Goal: Task Accomplishment & Management: Complete application form

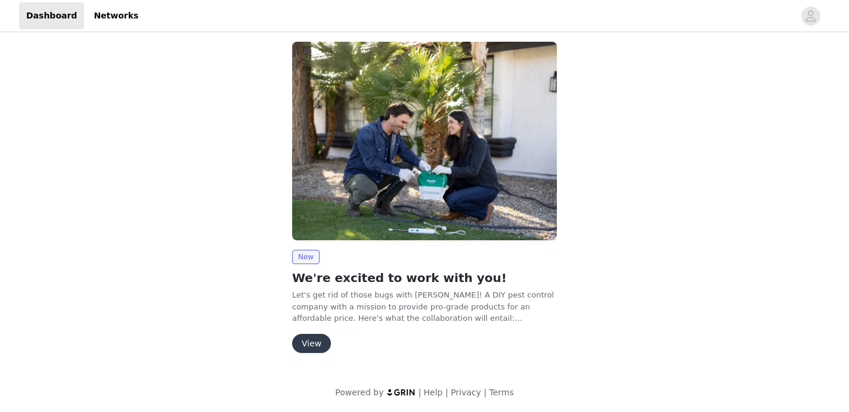
scroll to position [8, 0]
click at [311, 342] on button "View" at bounding box center [311, 342] width 39 height 19
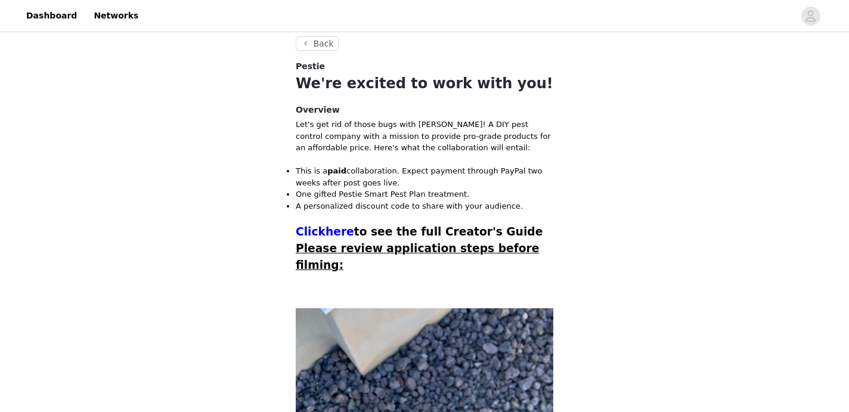
scroll to position [220, 0]
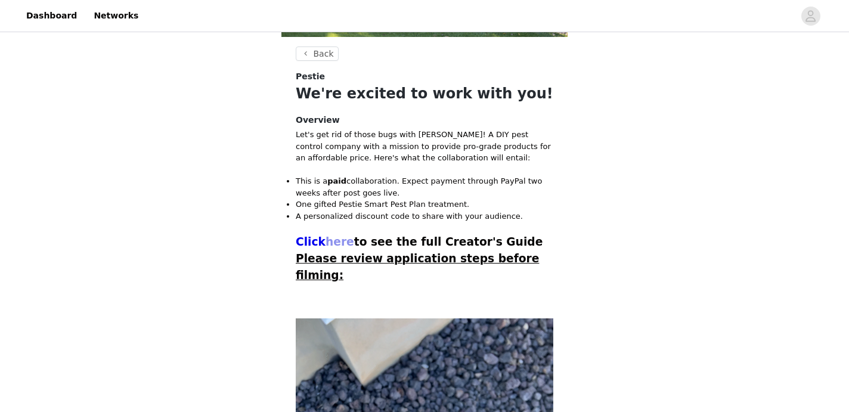
click at [334, 243] on link "here" at bounding box center [340, 241] width 29 height 13
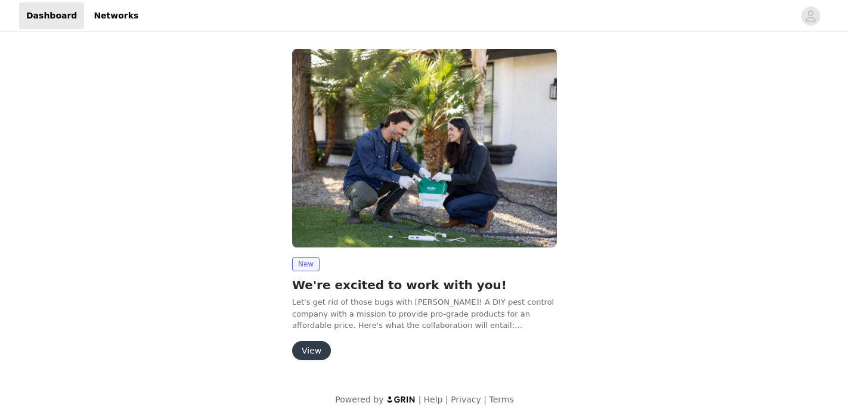
scroll to position [8, 0]
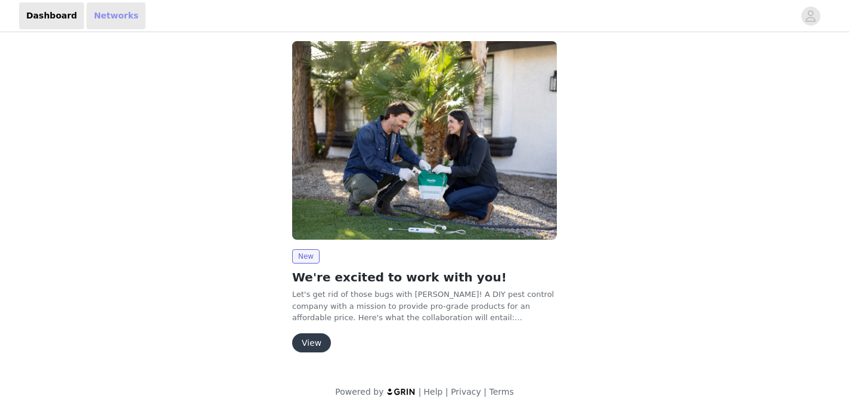
click at [105, 15] on link "Networks" at bounding box center [115, 15] width 59 height 27
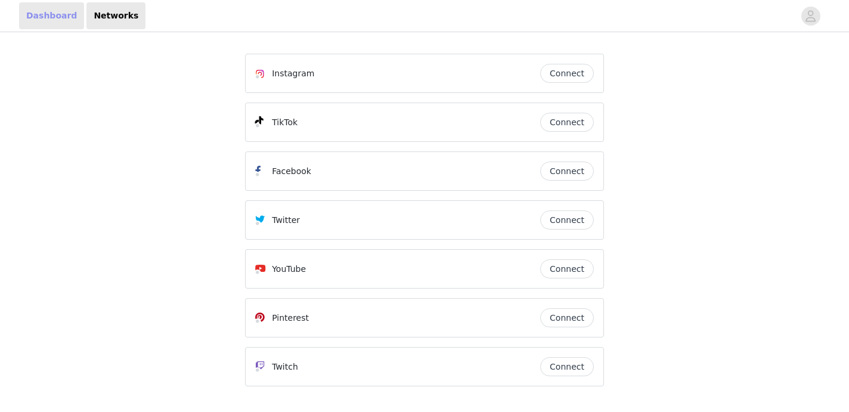
click at [54, 17] on link "Dashboard" at bounding box center [51, 15] width 65 height 27
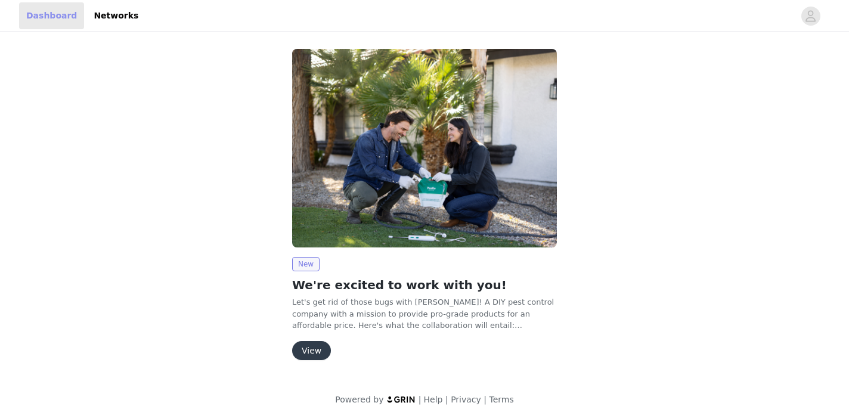
scroll to position [8, 0]
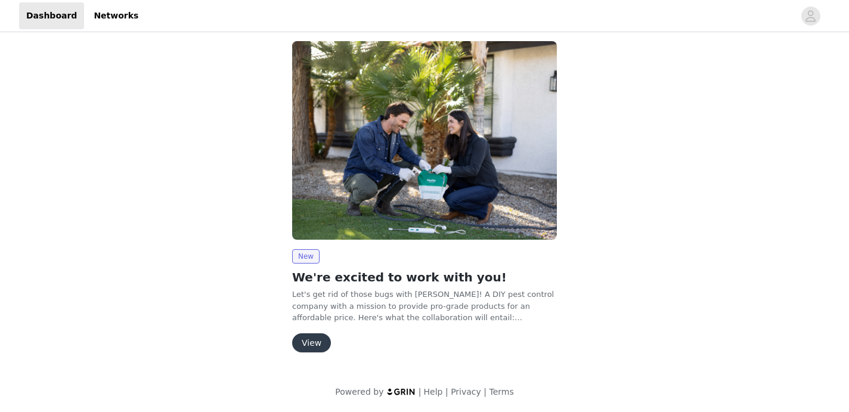
click at [309, 336] on button "View" at bounding box center [311, 342] width 39 height 19
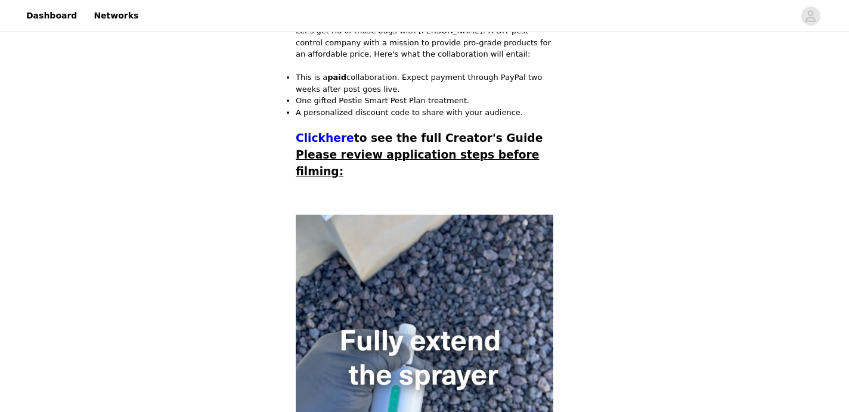
scroll to position [369, 0]
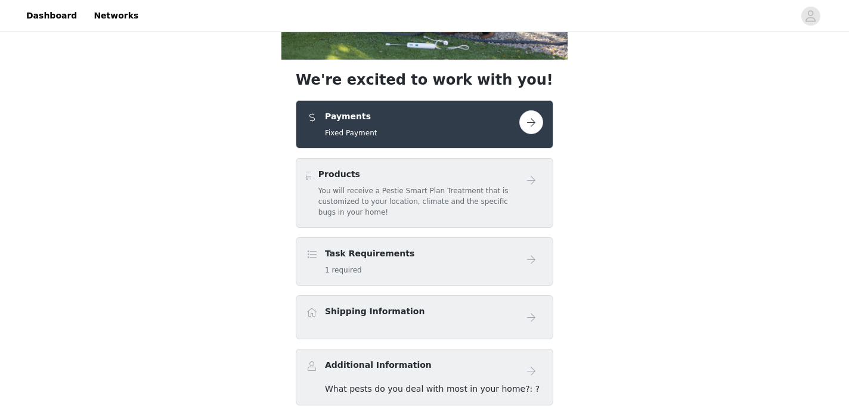
scroll to position [200, 0]
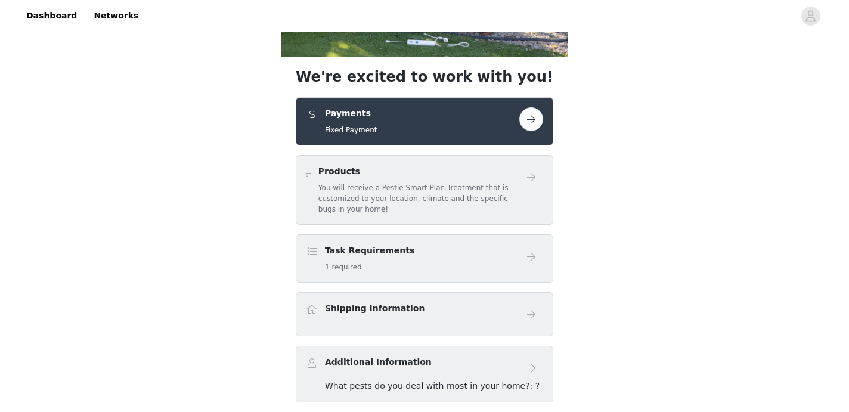
click at [535, 122] on button "button" at bounding box center [531, 119] width 24 height 24
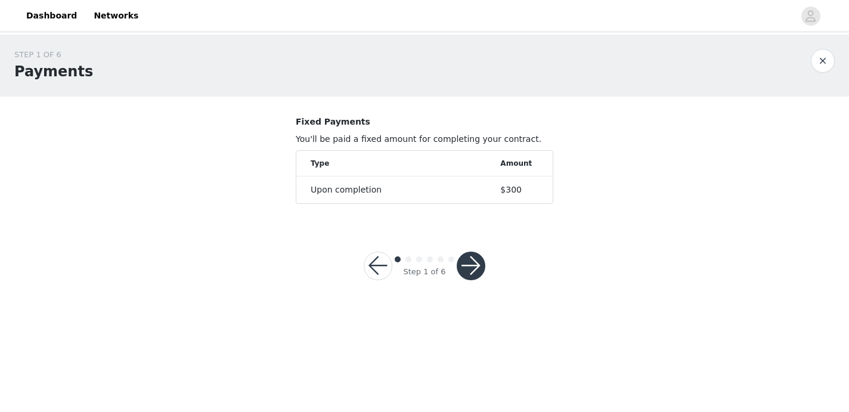
click at [473, 268] on button "button" at bounding box center [471, 266] width 29 height 29
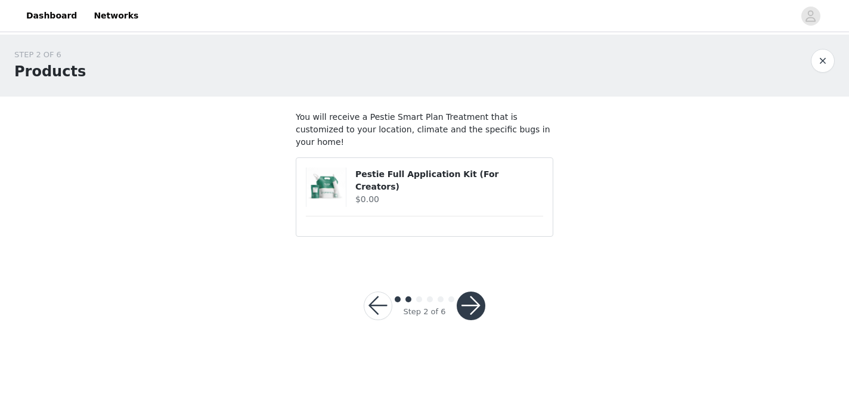
click at [476, 297] on button "button" at bounding box center [471, 306] width 29 height 29
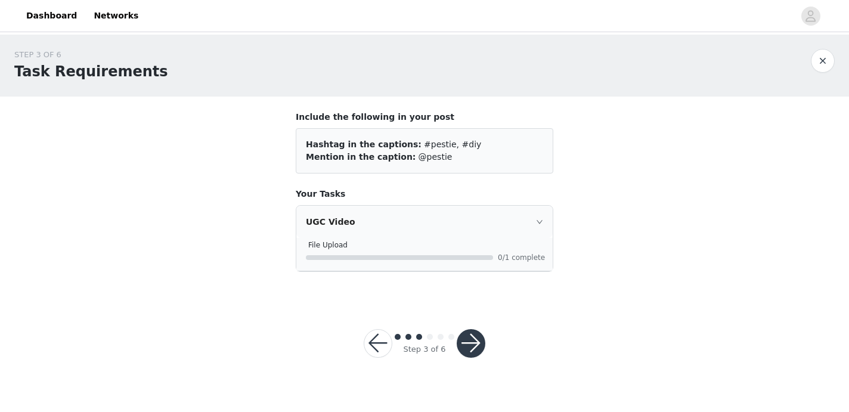
click at [472, 342] on button "button" at bounding box center [471, 343] width 29 height 29
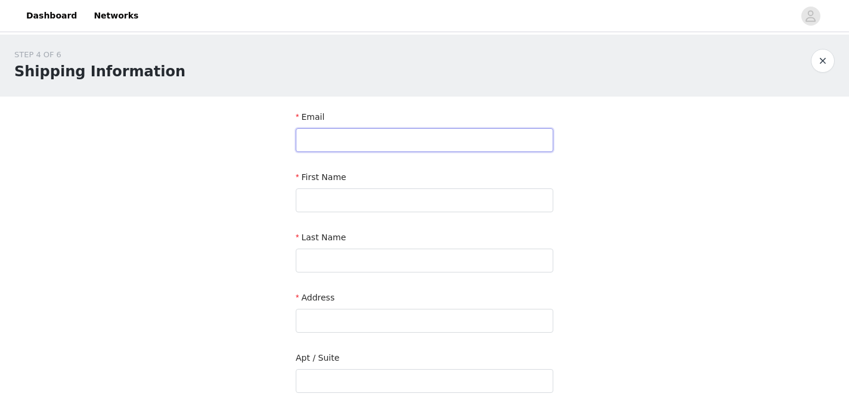
click at [328, 138] on input "text" at bounding box center [425, 140] width 258 height 24
type input "[EMAIL_ADDRESS][DOMAIN_NAME]"
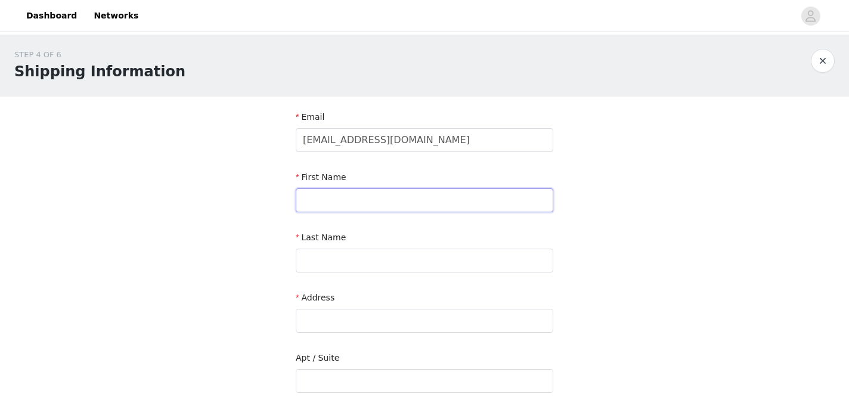
click at [331, 196] on input "text" at bounding box center [425, 200] width 258 height 24
type input "Will"
click at [331, 265] on input "text" at bounding box center [425, 261] width 258 height 24
type input "[PERSON_NAME]"
click at [312, 323] on input "text" at bounding box center [425, 321] width 258 height 24
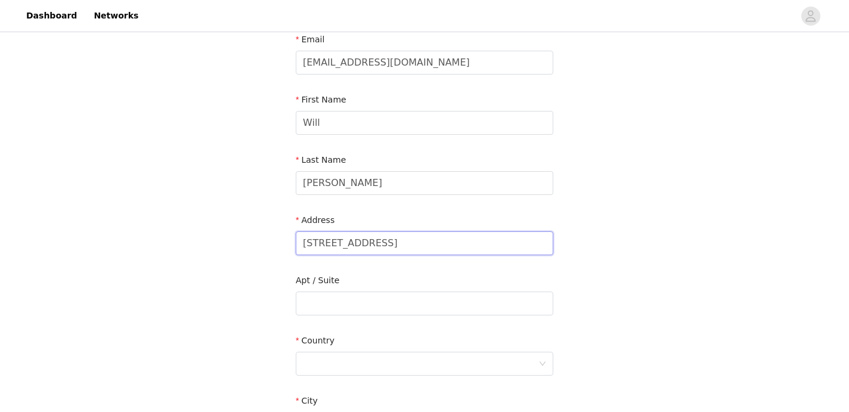
scroll to position [83, 0]
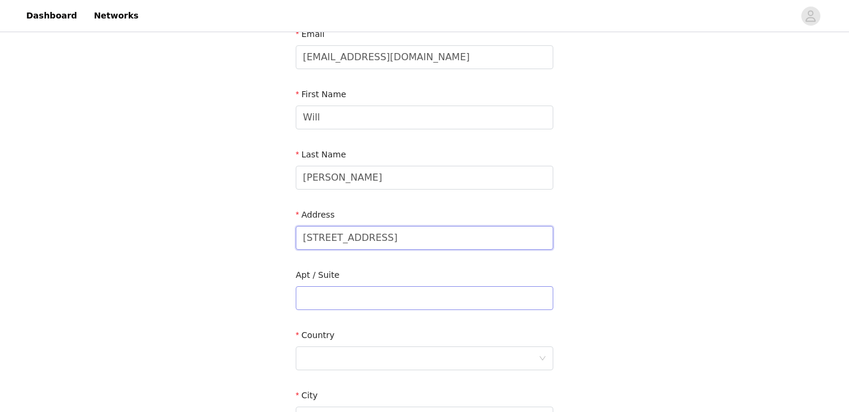
type input "[STREET_ADDRESS]"
click at [326, 298] on input "text" at bounding box center [425, 298] width 258 height 24
click at [323, 355] on div at bounding box center [420, 358] width 235 height 23
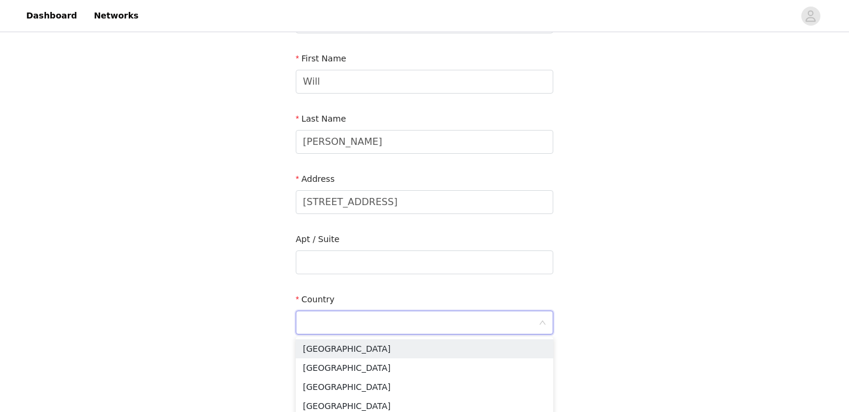
scroll to position [119, 0]
click at [323, 355] on li "[GEOGRAPHIC_DATA]" at bounding box center [425, 348] width 258 height 19
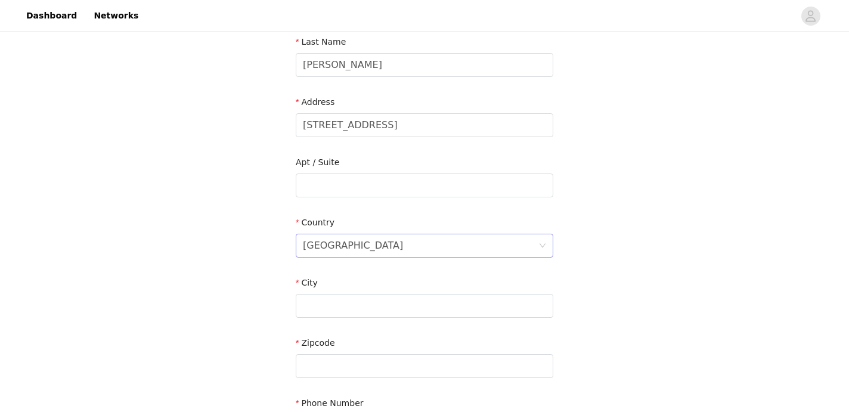
scroll to position [210, 0]
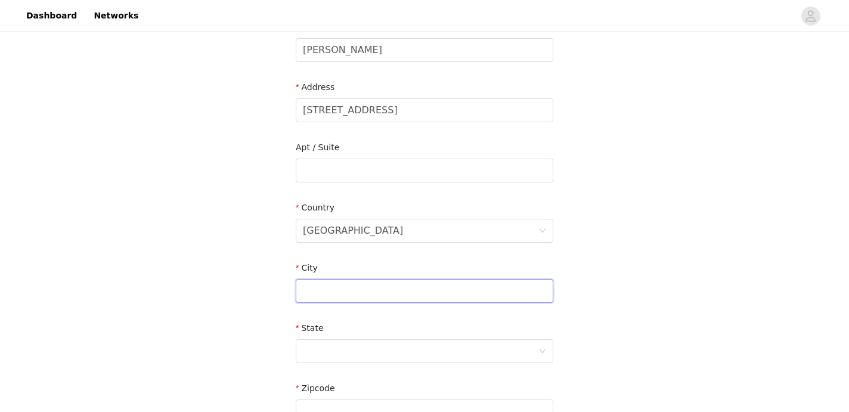
click at [314, 284] on input "text" at bounding box center [425, 291] width 258 height 24
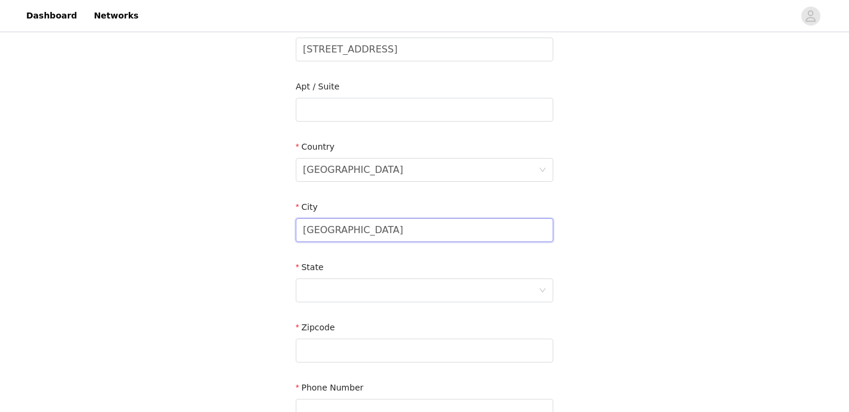
scroll to position [272, 0]
type input "[GEOGRAPHIC_DATA]"
click at [328, 287] on div at bounding box center [420, 289] width 235 height 23
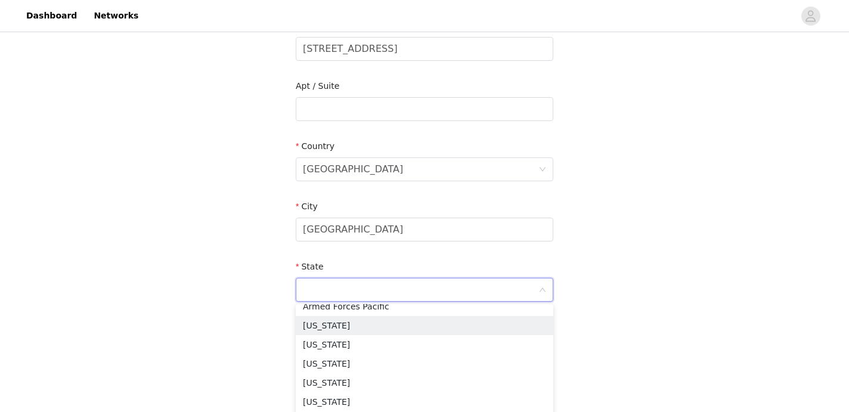
scroll to position [136, 0]
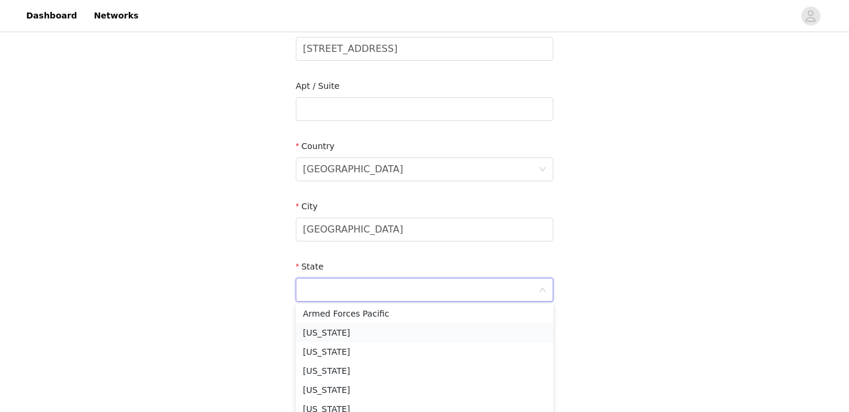
click at [327, 335] on li "[US_STATE]" at bounding box center [425, 332] width 258 height 19
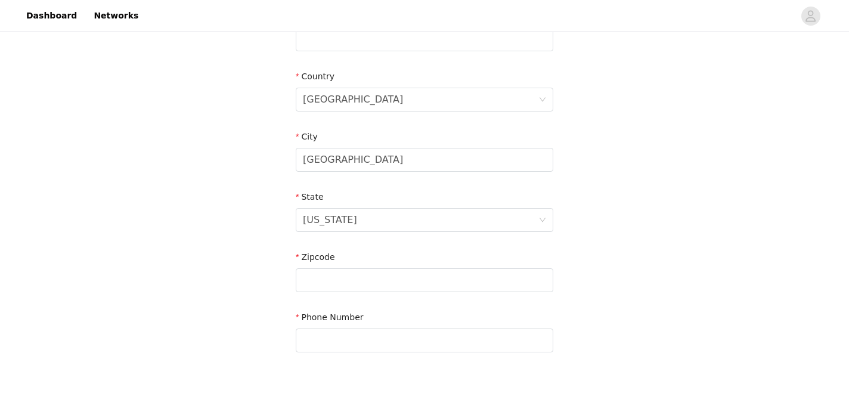
scroll to position [346, 0]
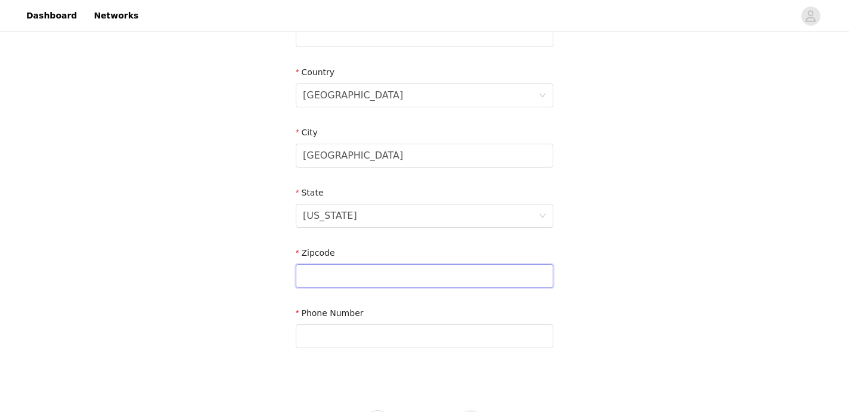
click at [312, 284] on input "text" at bounding box center [425, 276] width 258 height 24
type input "94941"
click at [327, 333] on input "text" at bounding box center [425, 336] width 258 height 24
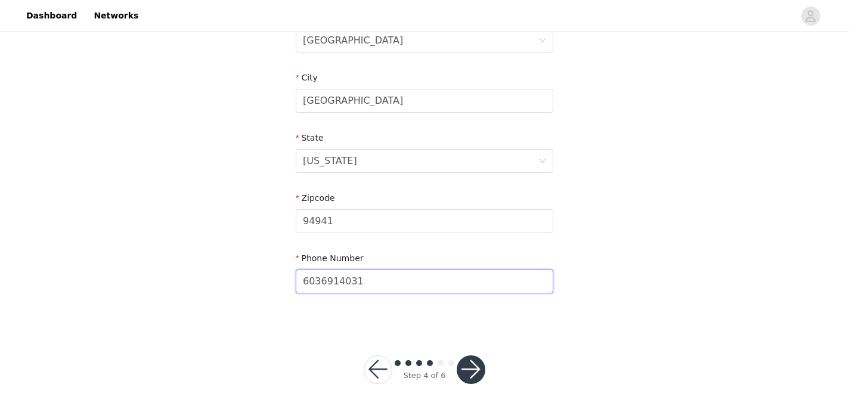
type input "6036914031"
click at [473, 368] on button "button" at bounding box center [471, 369] width 29 height 29
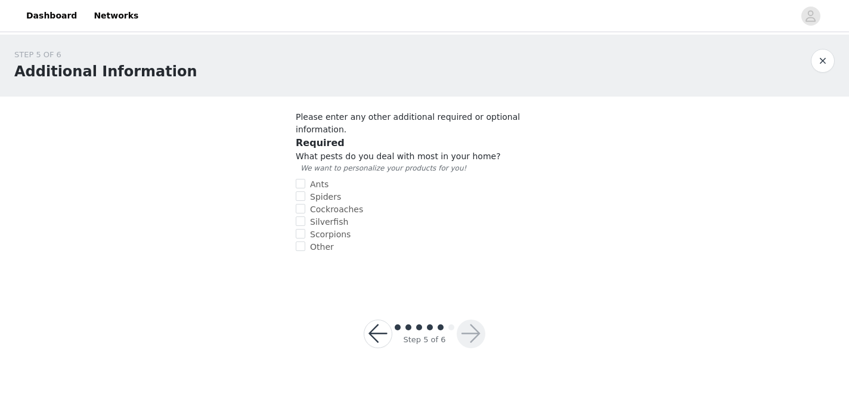
click at [378, 326] on button "button" at bounding box center [378, 334] width 29 height 29
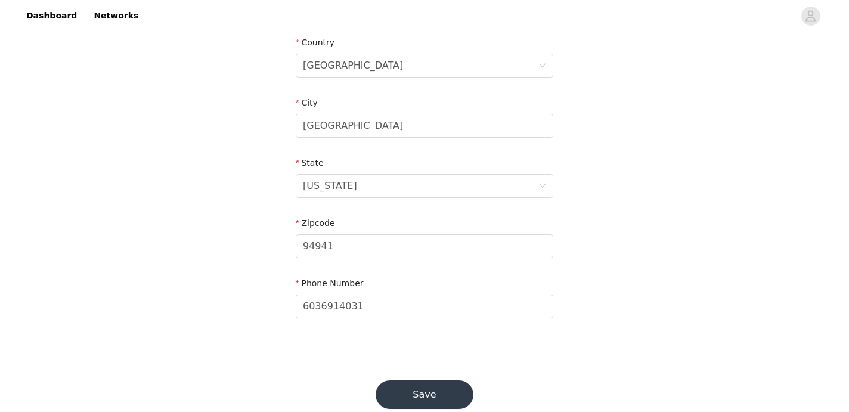
scroll to position [401, 0]
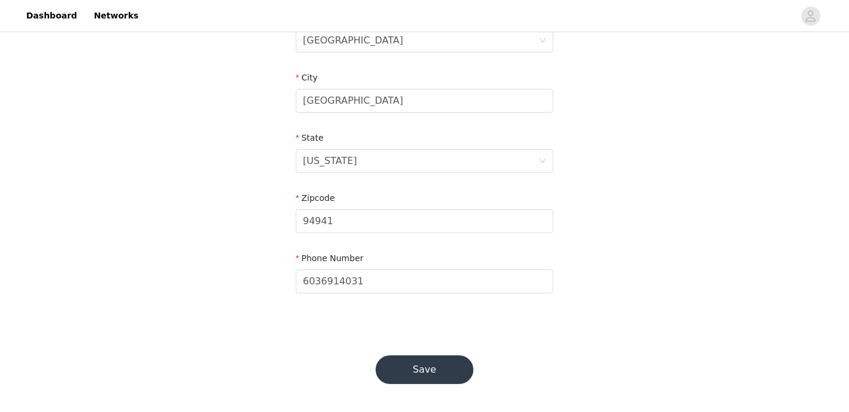
click at [417, 371] on button "Save" at bounding box center [425, 369] width 98 height 29
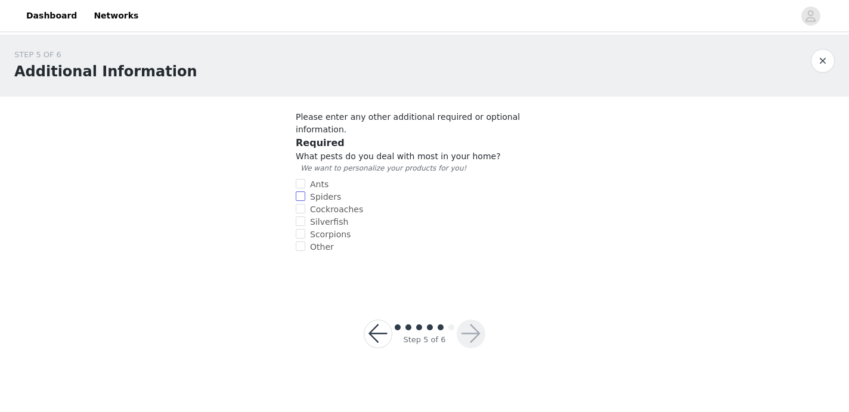
click at [300, 191] on input "Spiders" at bounding box center [301, 196] width 10 height 10
checkbox input "true"
click at [470, 320] on button "button" at bounding box center [471, 334] width 29 height 29
